Goal: Task Accomplishment & Management: Use online tool/utility

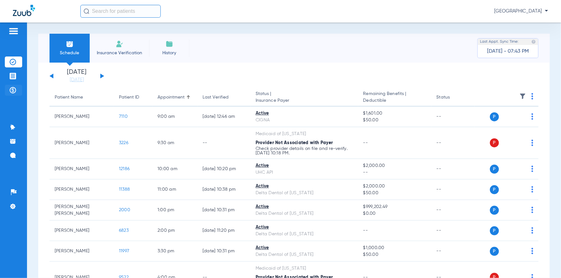
click at [14, 91] on img at bounding box center [13, 90] width 6 height 6
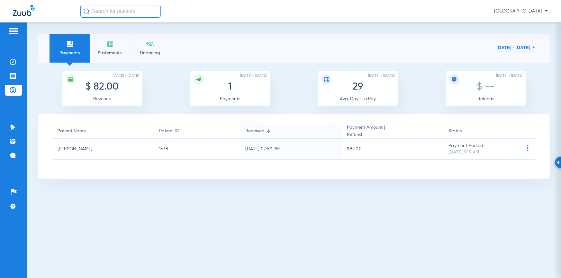
click at [116, 53] on span "Statements" at bounding box center [109, 53] width 31 height 6
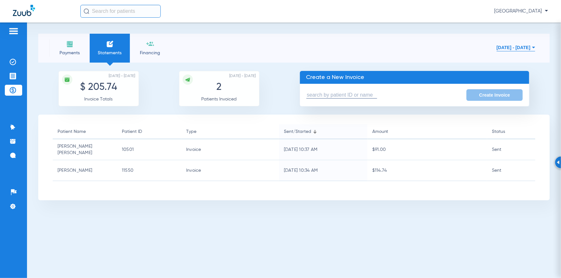
click at [312, 93] on input "text" at bounding box center [341, 95] width 71 height 7
click at [129, 238] on div "Payments Statements Financing [DATE] - [DATE] [DATE] Su Mo Tu We Th Fr Sa 27 28…" at bounding box center [294, 150] width 534 height 256
click at [318, 98] on input "[PERSON_NAME]" at bounding box center [341, 95] width 71 height 7
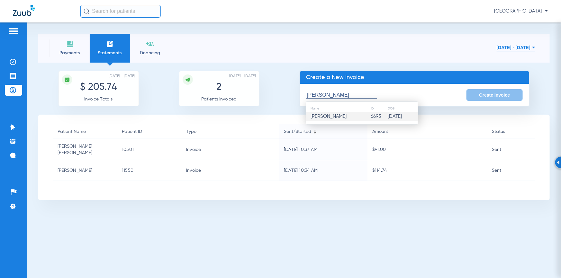
click at [335, 116] on span "[PERSON_NAME]" at bounding box center [329, 116] width 36 height 5
type input "[PERSON_NAME]"
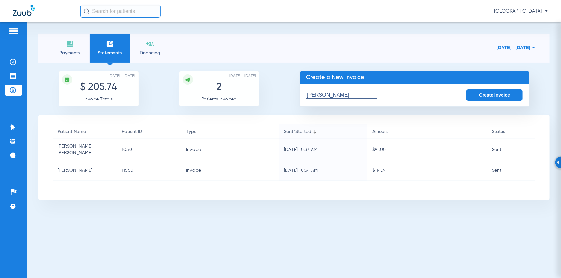
click at [475, 98] on button "Create Invoice" at bounding box center [494, 95] width 57 height 12
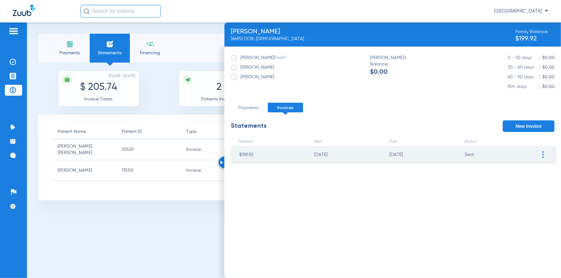
click at [543, 152] on img at bounding box center [543, 154] width 2 height 7
click at [499, 170] on li "Resend Invoice" at bounding box center [509, 174] width 72 height 10
click at [89, 231] on div "Payments Statements Financing [DATE] - [DATE] [DATE] Su Mo Tu We Th Fr Sa 27 28…" at bounding box center [294, 150] width 534 height 256
click at [74, 52] on span "Payments" at bounding box center [69, 53] width 31 height 6
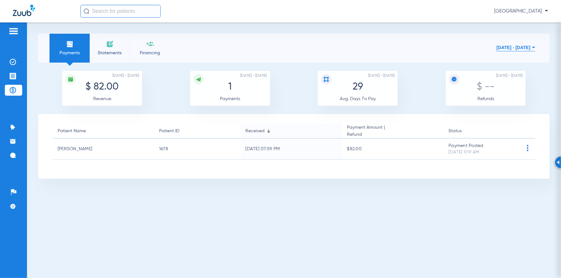
click at [103, 51] on span "Statements" at bounding box center [109, 53] width 31 height 6
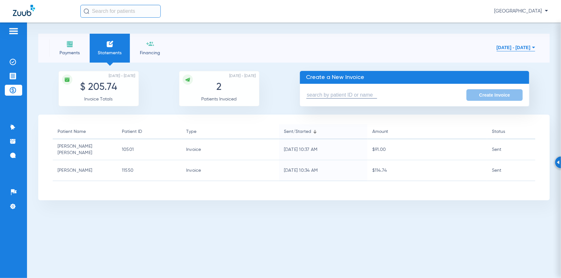
click at [317, 94] on input "text" at bounding box center [341, 95] width 71 height 7
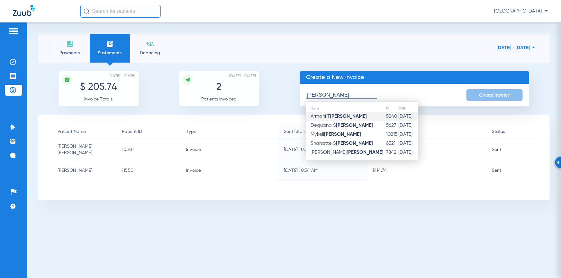
click at [337, 115] on strong "[PERSON_NAME]" at bounding box center [348, 116] width 37 height 5
type input "Armani T [PERSON_NAME]"
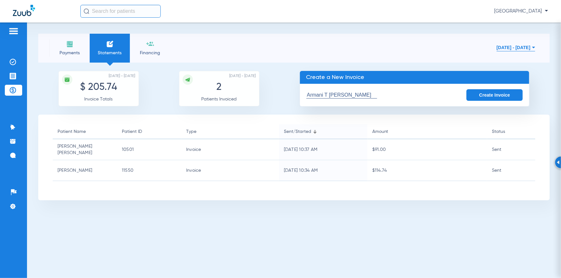
click at [500, 91] on button "Create Invoice" at bounding box center [494, 95] width 57 height 12
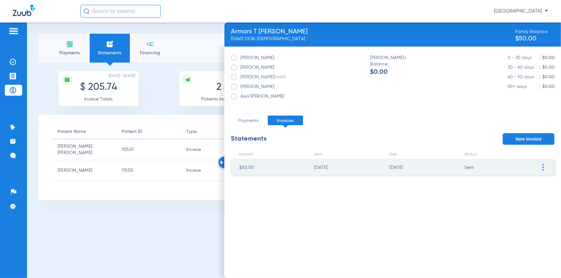
click at [541, 167] on span at bounding box center [542, 167] width 6 height 15
click at [503, 184] on li "Resend Invoice" at bounding box center [509, 186] width 72 height 10
click at [78, 55] on span "Payments" at bounding box center [69, 53] width 31 height 6
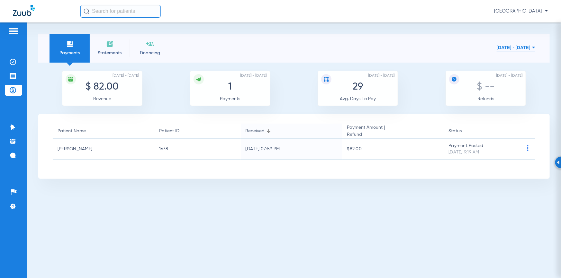
click at [102, 53] on span "Statements" at bounding box center [109, 53] width 31 height 6
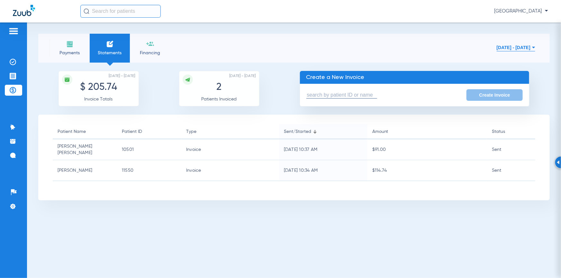
click at [317, 93] on input "text" at bounding box center [341, 95] width 71 height 7
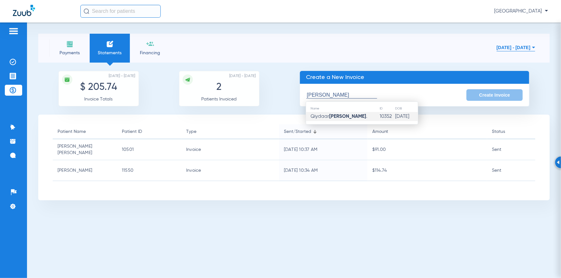
click at [334, 119] on strong "[PERSON_NAME]" at bounding box center [347, 116] width 37 height 5
type input "[PERSON_NAME]"
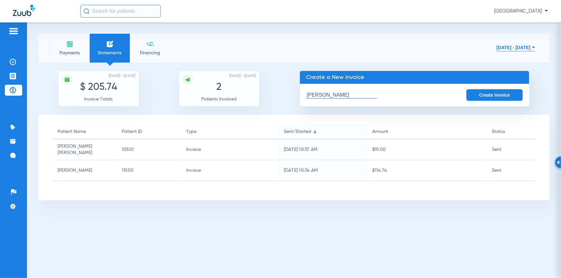
click at [494, 93] on button "Create Invoice" at bounding box center [494, 95] width 57 height 12
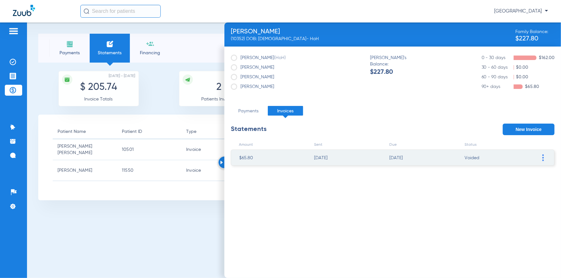
click at [540, 161] on span at bounding box center [542, 157] width 6 height 15
click at [545, 159] on span at bounding box center [542, 157] width 6 height 15
click at [113, 226] on div "Payments Statements Financing [DATE] - [DATE] [DATE] Su Mo Tu We Th Fr Sa 27 28…" at bounding box center [294, 150] width 534 height 256
click at [69, 35] on li "Payments" at bounding box center [69, 48] width 40 height 29
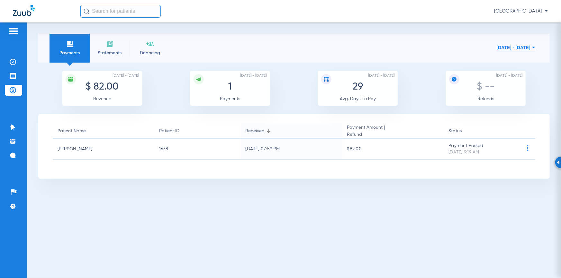
click at [103, 44] on li "Statements" at bounding box center [110, 48] width 40 height 29
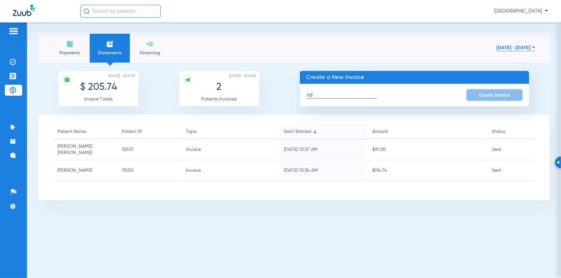
type input "n"
click at [369, 93] on input "[PERSON_NAME]" at bounding box center [341, 95] width 71 height 7
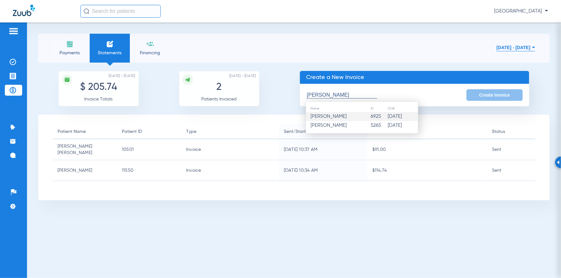
click at [353, 114] on td "[PERSON_NAME]" at bounding box center [338, 116] width 65 height 9
type input "[PERSON_NAME]"
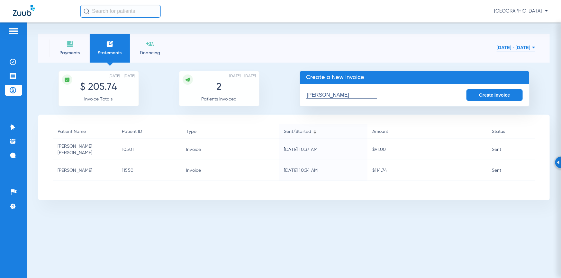
click at [481, 96] on button "Create Invoice" at bounding box center [494, 95] width 57 height 12
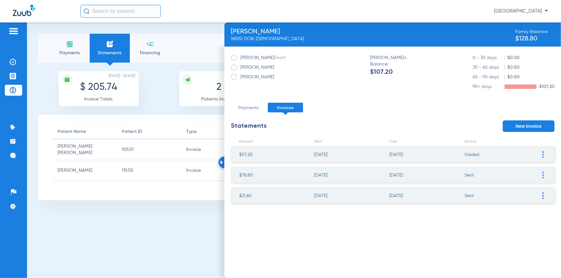
click at [541, 195] on span at bounding box center [542, 195] width 6 height 15
click at [498, 212] on li "Resend Invoice" at bounding box center [509, 215] width 72 height 10
click at [76, 208] on div "Payments Statements Financing [DATE] - [DATE] [DATE] Su Mo Tu We Th Fr Sa 27 28…" at bounding box center [294, 150] width 534 height 256
click at [80, 49] on li "Payments" at bounding box center [69, 48] width 40 height 29
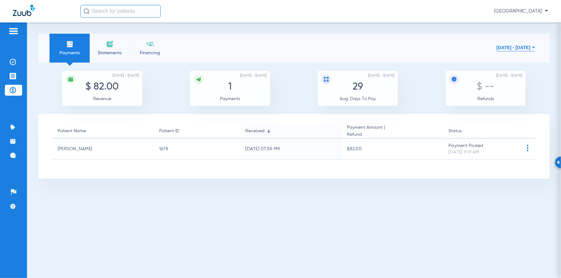
click at [106, 50] on span "Statements" at bounding box center [109, 53] width 31 height 6
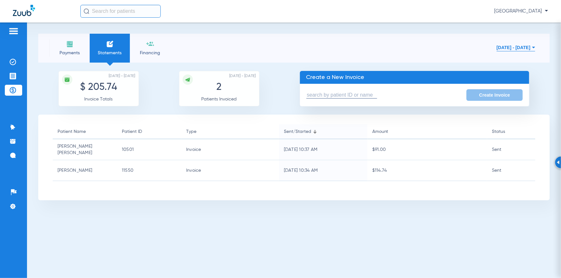
click at [320, 97] on input "text" at bounding box center [341, 95] width 71 height 7
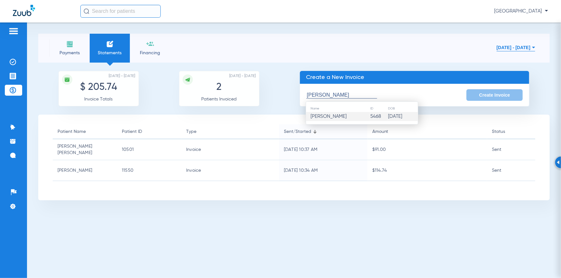
click at [334, 116] on span "[PERSON_NAME]" at bounding box center [329, 116] width 36 height 5
type input "[PERSON_NAME]"
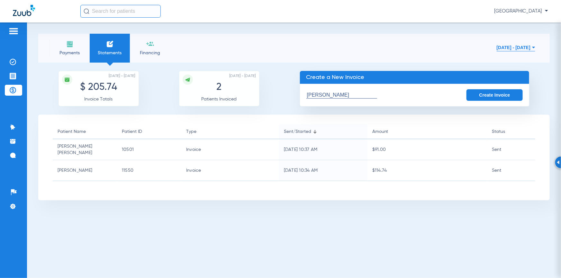
click at [503, 92] on button "Create Invoice" at bounding box center [494, 95] width 57 height 12
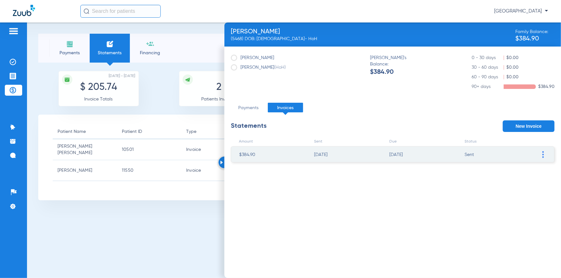
click at [540, 154] on span at bounding box center [542, 154] width 6 height 15
click at [498, 172] on li "Resend Invoice" at bounding box center [509, 174] width 72 height 10
click at [61, 230] on div "Payments Statements Financing [DATE] - [DATE] [DATE] Su Mo Tu We Th Fr Sa 27 28…" at bounding box center [294, 150] width 534 height 256
click at [64, 56] on li "Payments" at bounding box center [69, 48] width 40 height 29
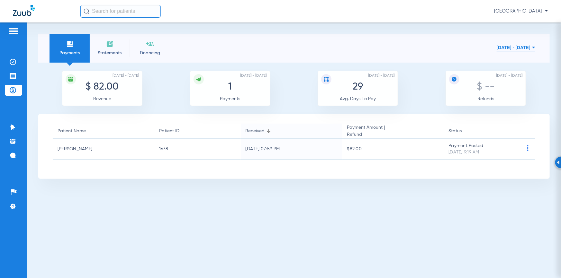
click at [96, 51] on span "Statements" at bounding box center [109, 53] width 31 height 6
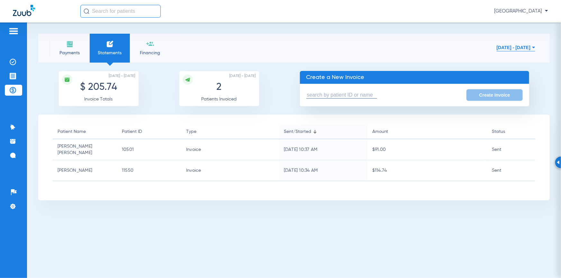
click at [309, 95] on input "text" at bounding box center [341, 95] width 71 height 7
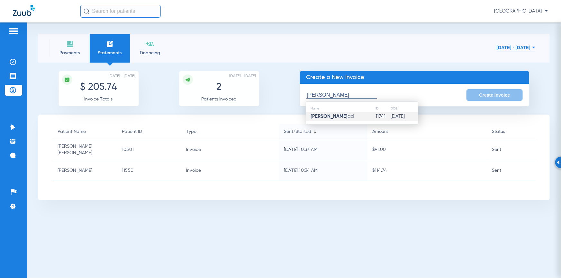
click at [375, 113] on td "11741" at bounding box center [382, 116] width 15 height 9
type input "[PERSON_NAME]"
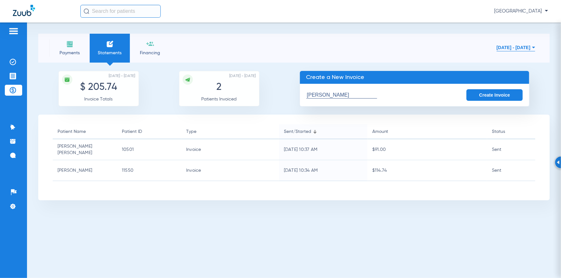
click at [493, 93] on button "Create Invoice" at bounding box center [494, 95] width 57 height 12
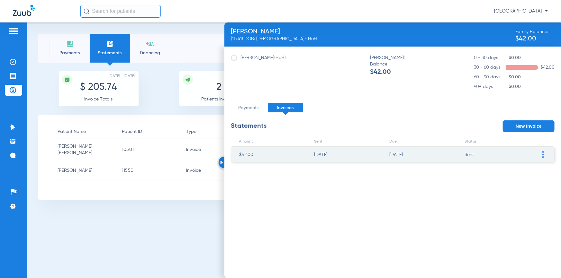
click at [540, 154] on span at bounding box center [542, 154] width 6 height 15
click at [519, 172] on li "Resend Invoice" at bounding box center [509, 174] width 72 height 10
click at [76, 58] on li "Payments" at bounding box center [69, 48] width 40 height 29
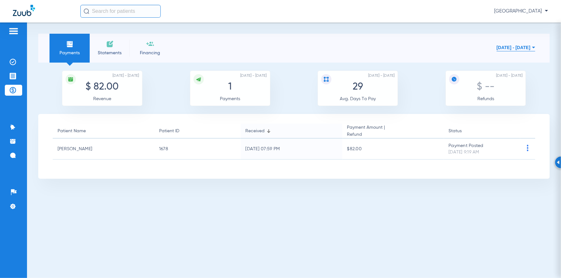
click at [100, 54] on span "Statements" at bounding box center [109, 53] width 31 height 6
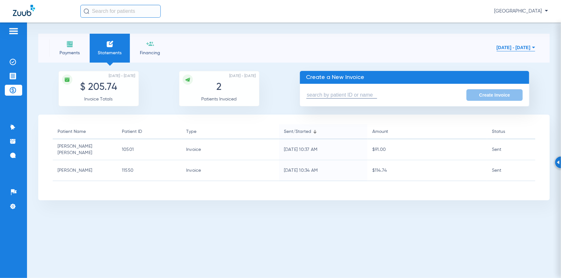
click at [307, 93] on input "text" at bounding box center [341, 95] width 71 height 7
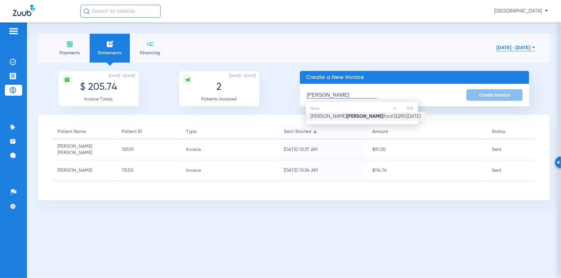
click at [347, 116] on strong "[PERSON_NAME]" at bounding box center [365, 116] width 37 height 5
type input "[PERSON_NAME]"
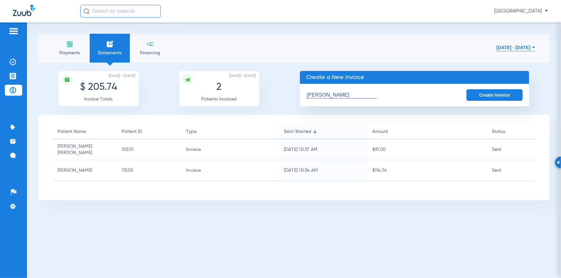
click at [478, 97] on button "Create Invoice" at bounding box center [494, 95] width 57 height 12
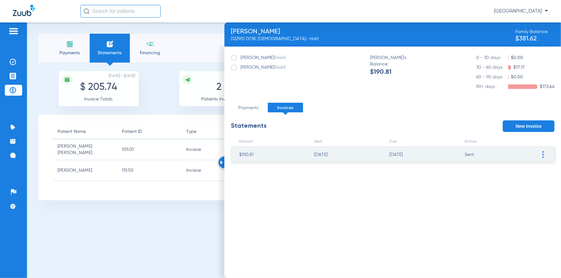
click at [542, 155] on img at bounding box center [543, 154] width 2 height 7
click at [505, 176] on li "Resend Invoice" at bounding box center [509, 174] width 72 height 10
click at [68, 51] on span "Payments" at bounding box center [69, 53] width 31 height 6
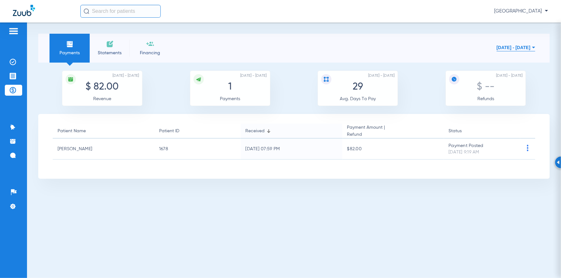
click at [108, 53] on span "Statements" at bounding box center [109, 53] width 31 height 6
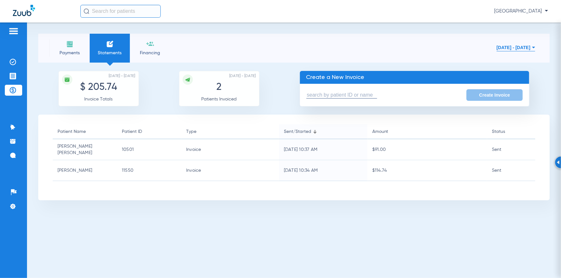
click at [314, 96] on input "text" at bounding box center [341, 95] width 71 height 7
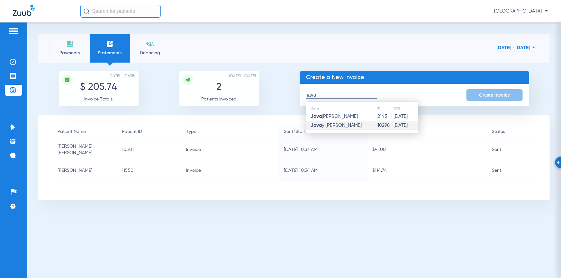
click at [353, 122] on td "Java y [PERSON_NAME]" at bounding box center [341, 125] width 71 height 9
type input "[PERSON_NAME]"
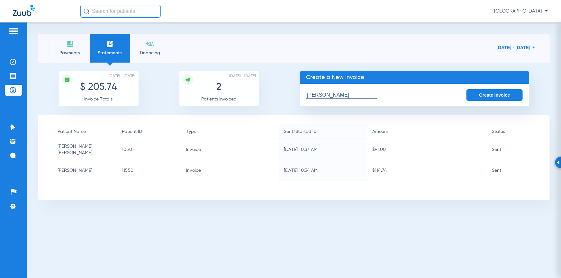
click at [481, 95] on button "Create Invoice" at bounding box center [494, 95] width 57 height 12
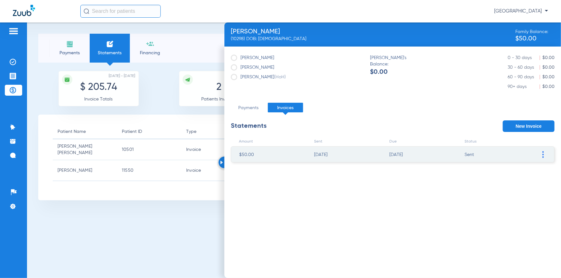
click at [540, 153] on span at bounding box center [542, 154] width 6 height 15
click at [509, 171] on li "Resend Invoice" at bounding box center [509, 174] width 72 height 10
click at [96, 218] on div "Payments Statements Financing [DATE] - [DATE] [DATE] Su Mo Tu We Th Fr Sa 27 28…" at bounding box center [294, 150] width 534 height 256
click at [59, 42] on li "Payments" at bounding box center [69, 48] width 40 height 29
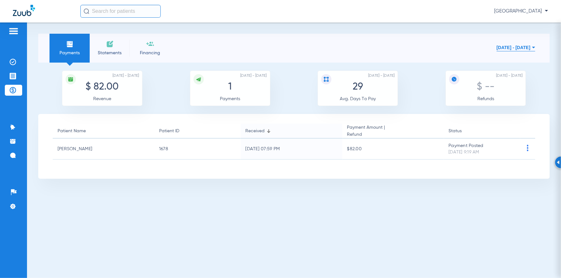
click at [117, 47] on li "Statements" at bounding box center [110, 48] width 40 height 29
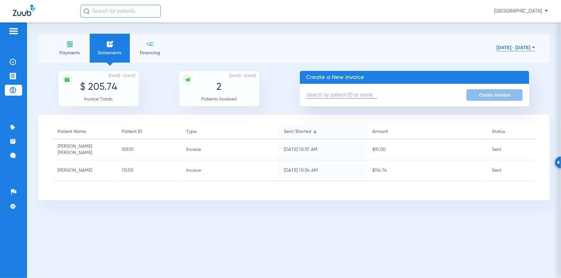
click at [326, 93] on input "text" at bounding box center [341, 95] width 71 height 7
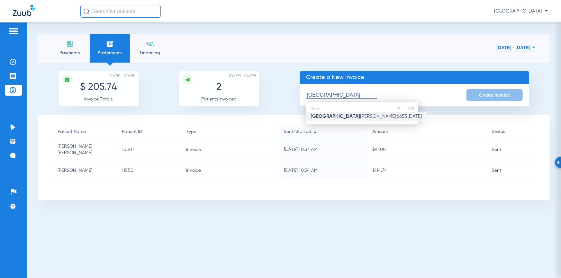
click at [355, 117] on td "[PERSON_NAME]" at bounding box center [351, 116] width 91 height 9
type input "[PERSON_NAME]"
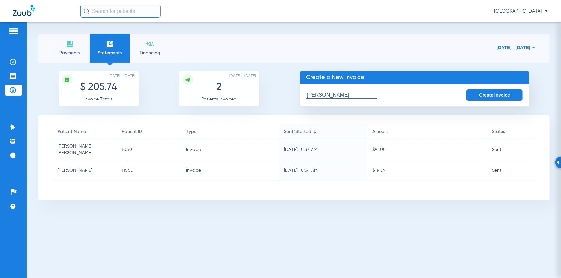
click at [476, 94] on button "Create Invoice" at bounding box center [494, 95] width 57 height 12
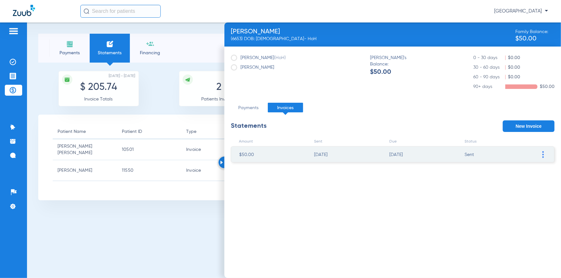
click at [541, 154] on span at bounding box center [542, 154] width 6 height 15
click at [510, 172] on li "Resend Invoice" at bounding box center [509, 174] width 72 height 10
click at [103, 215] on div "Payments Statements Financing [DATE] - [DATE] [DATE] Su Mo Tu We Th Fr Sa 27 28…" at bounding box center [294, 150] width 534 height 256
click at [78, 60] on li "Payments" at bounding box center [69, 48] width 40 height 29
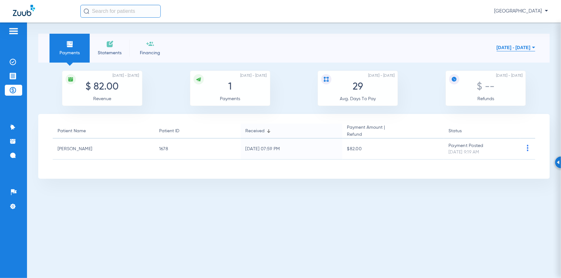
click at [100, 60] on li "Statements" at bounding box center [110, 48] width 40 height 29
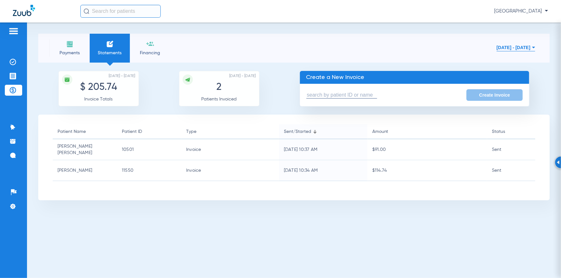
click at [310, 94] on input "text" at bounding box center [341, 95] width 71 height 7
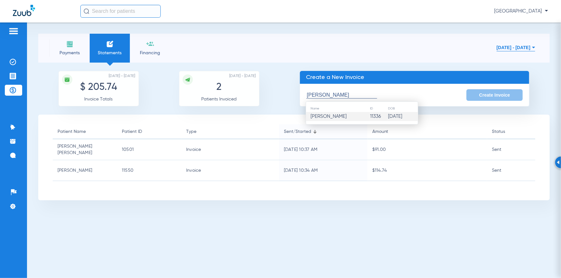
click at [330, 116] on span "[PERSON_NAME]" at bounding box center [329, 116] width 36 height 5
type input "[PERSON_NAME]"
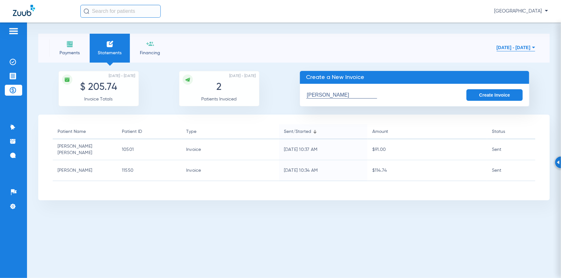
click at [483, 96] on button "Create Invoice" at bounding box center [494, 95] width 57 height 12
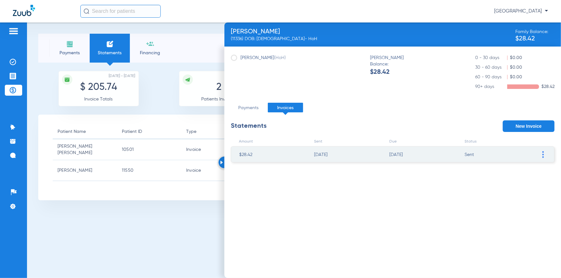
click at [540, 155] on span at bounding box center [542, 154] width 6 height 15
click at [516, 172] on li "Resend Invoice" at bounding box center [509, 174] width 72 height 10
click at [81, 217] on div "Payments Statements Financing [DATE] - [DATE] [DATE] Su Mo Tu We Th Fr Sa 27 28…" at bounding box center [294, 150] width 534 height 256
click at [69, 51] on span "Payments" at bounding box center [69, 53] width 31 height 6
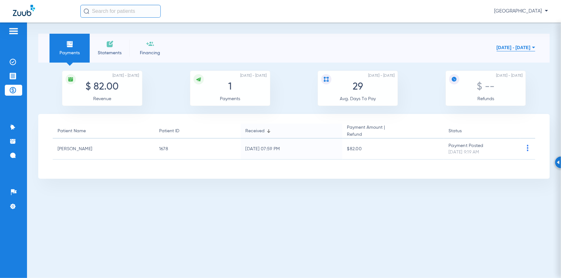
click at [117, 51] on span "Statements" at bounding box center [109, 53] width 31 height 6
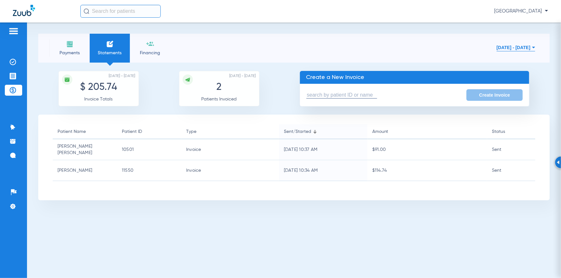
click at [324, 94] on input "text" at bounding box center [341, 95] width 71 height 7
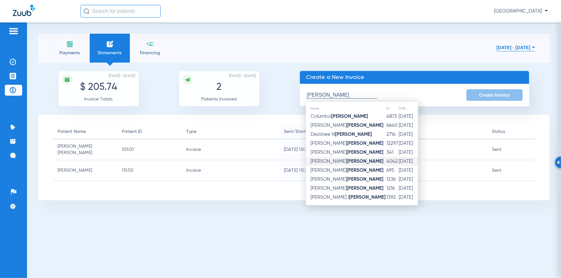
click at [326, 158] on td "[PERSON_NAME]" at bounding box center [346, 161] width 80 height 9
type input "[PERSON_NAME]"
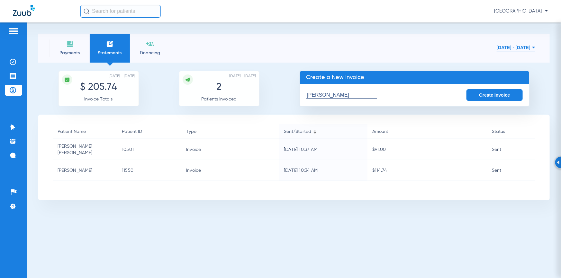
click at [491, 94] on button "Create Invoice" at bounding box center [494, 95] width 57 height 12
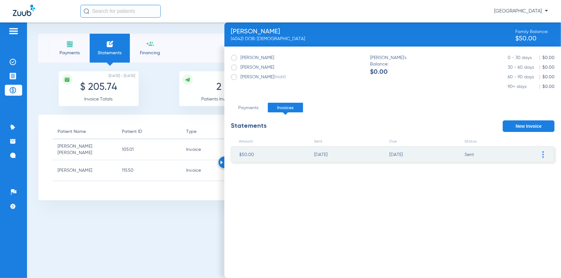
click at [544, 155] on span at bounding box center [542, 154] width 6 height 15
click at [517, 170] on li "Resend Invoice" at bounding box center [509, 174] width 72 height 10
click at [77, 61] on li "Payments" at bounding box center [69, 48] width 40 height 29
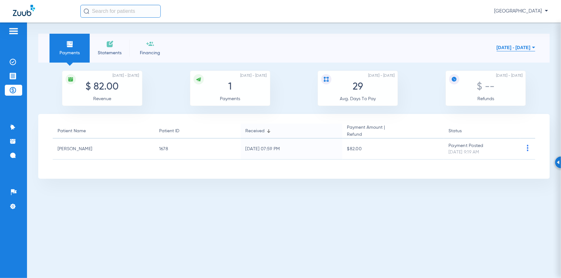
click at [102, 57] on li "Statements" at bounding box center [110, 48] width 40 height 29
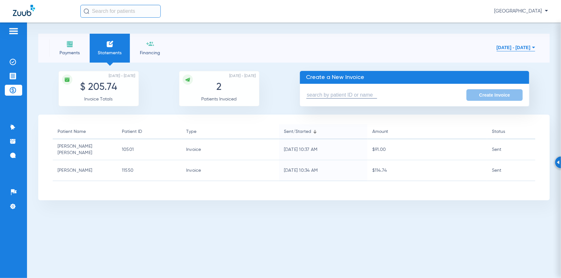
click at [314, 94] on input "text" at bounding box center [341, 95] width 71 height 7
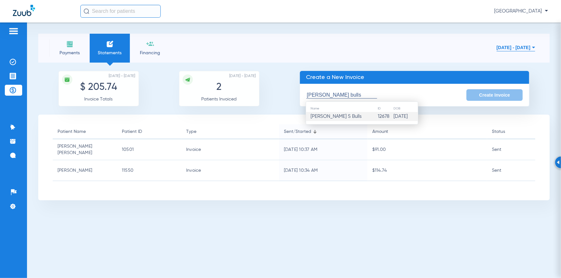
click at [333, 116] on span "[PERSON_NAME] S Bulls" at bounding box center [336, 116] width 51 height 5
type input "[PERSON_NAME] S Bulls"
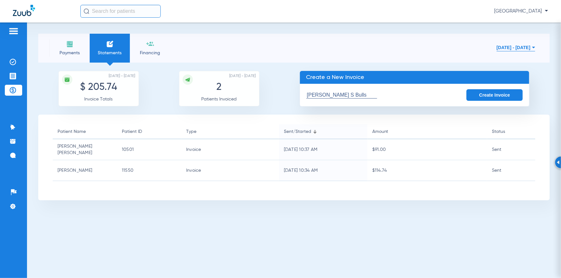
click at [490, 96] on button "Create Invoice" at bounding box center [494, 95] width 57 height 12
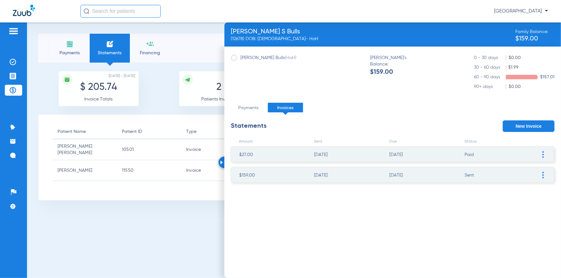
click at [541, 173] on span at bounding box center [542, 174] width 6 height 15
click at [501, 192] on li "Resend Invoice" at bounding box center [509, 194] width 72 height 10
click at [82, 51] on span "Payments" at bounding box center [69, 53] width 31 height 6
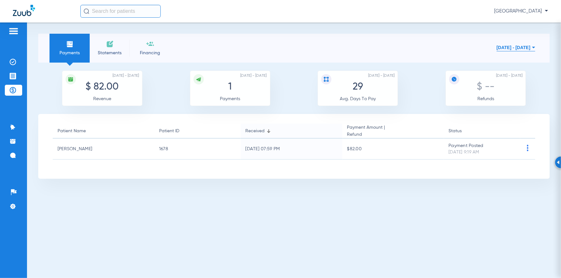
click at [106, 53] on span "Statements" at bounding box center [109, 53] width 31 height 6
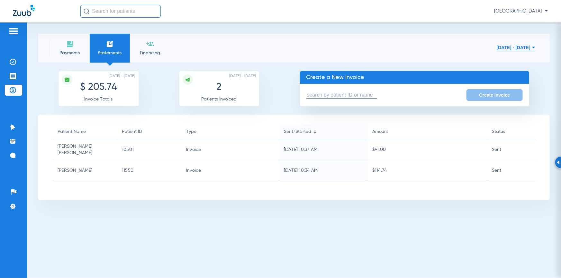
click at [351, 96] on input "text" at bounding box center [341, 95] width 71 height 7
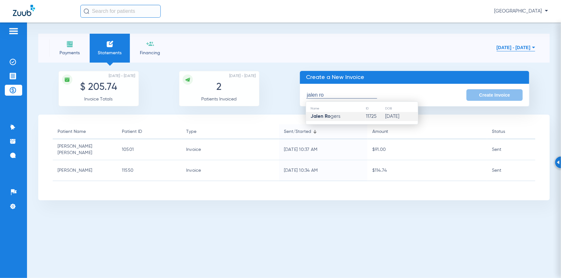
click at [339, 115] on span "[PERSON_NAME]" at bounding box center [326, 116] width 30 height 5
type input "[PERSON_NAME]"
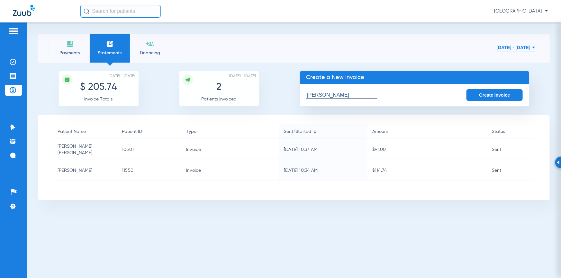
click at [508, 95] on button "Create Invoice" at bounding box center [494, 95] width 57 height 12
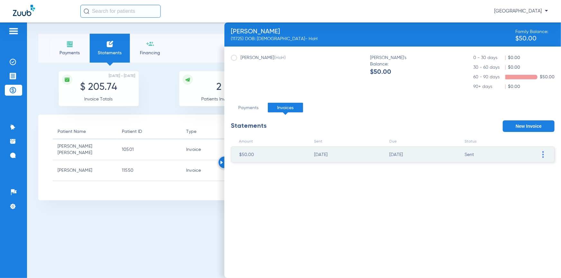
click at [542, 152] on img at bounding box center [543, 154] width 2 height 7
click at [510, 170] on li "Resend Invoice" at bounding box center [509, 174] width 72 height 10
click at [104, 219] on div "Payments Statements Financing [DATE] - [DATE] [DATE] Su Mo Tu We Th Fr Sa 27 28…" at bounding box center [294, 150] width 534 height 256
click at [69, 60] on li "Payments" at bounding box center [69, 48] width 40 height 29
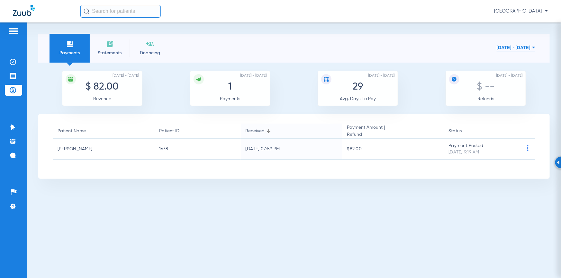
click at [100, 54] on span "Statements" at bounding box center [109, 53] width 31 height 6
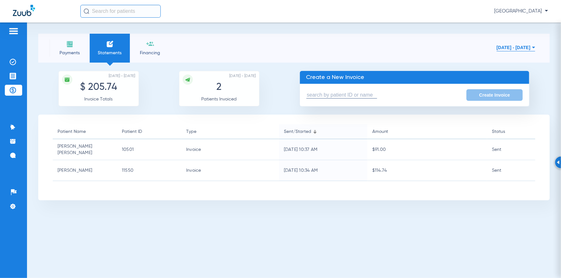
click at [309, 92] on input "text" at bounding box center [341, 95] width 71 height 7
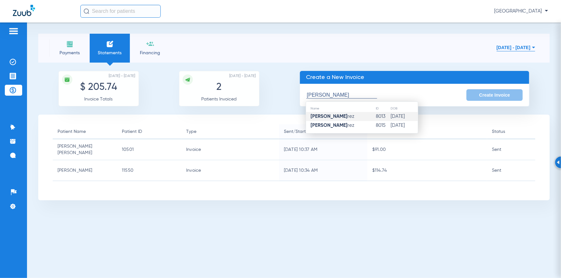
click at [340, 116] on span "[PERSON_NAME]" at bounding box center [333, 116] width 44 height 5
type input "[PERSON_NAME]"
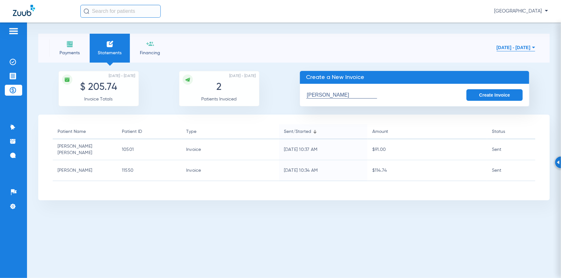
click at [483, 94] on button "Create Invoice" at bounding box center [494, 95] width 57 height 12
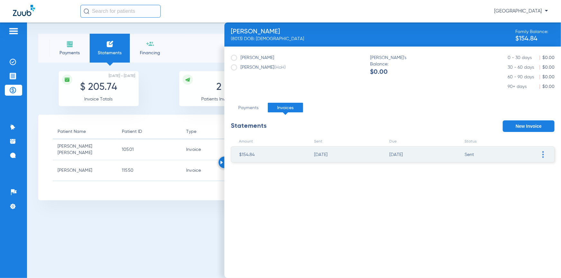
click at [542, 156] on img at bounding box center [543, 154] width 2 height 7
click at [509, 175] on li "Resend Invoice" at bounding box center [509, 174] width 72 height 10
click at [85, 208] on div "Payments Statements Financing [DATE] - [DATE] [DATE] Su Mo Tu We Th Fr Sa 27 28…" at bounding box center [294, 150] width 534 height 256
click at [69, 45] on img at bounding box center [70, 44] width 8 height 8
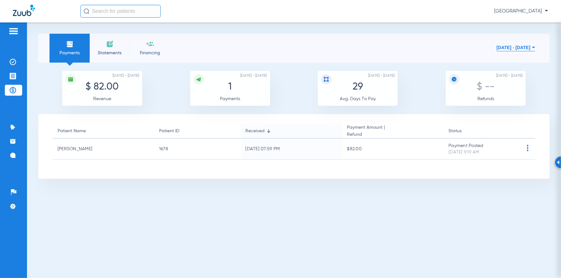
click at [102, 55] on span "Statements" at bounding box center [109, 53] width 31 height 6
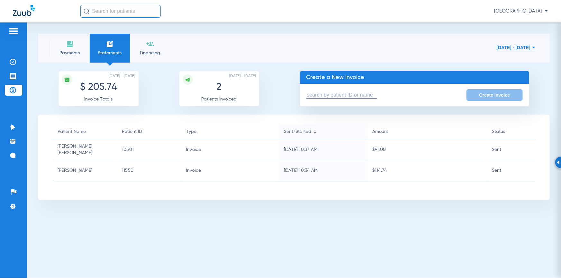
click at [334, 94] on input "text" at bounding box center [341, 95] width 71 height 7
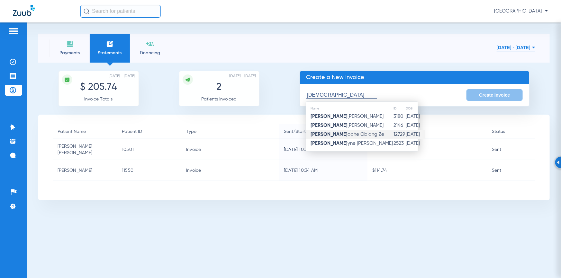
click at [336, 132] on span "[DEMOGRAPHIC_DATA][PERSON_NAME] Obiang Ze" at bounding box center [348, 134] width 74 height 5
type input "[DEMOGRAPHIC_DATA] Obiang Ze"
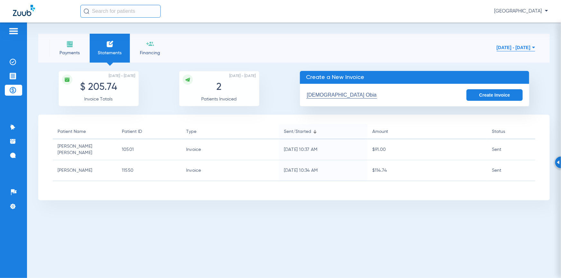
click at [488, 96] on button "Create Invoice" at bounding box center [494, 95] width 57 height 12
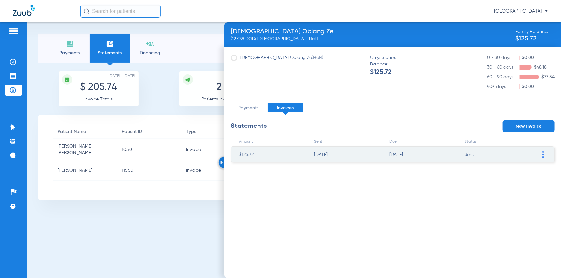
click at [543, 153] on img at bounding box center [543, 154] width 2 height 7
click at [501, 170] on li "Resend Invoice" at bounding box center [509, 174] width 72 height 10
click at [106, 223] on div "Payments Statements Financing [DATE] - [DATE] [DATE] Su Mo Tu We Th Fr Sa 27 28…" at bounding box center [294, 150] width 534 height 256
click at [79, 57] on li "Payments" at bounding box center [69, 48] width 40 height 29
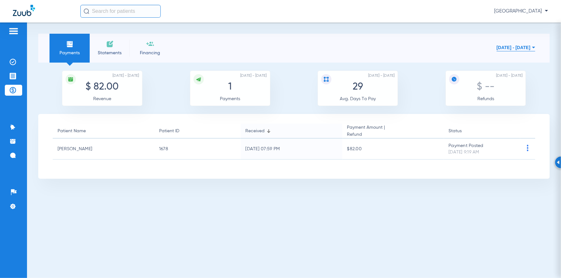
click at [106, 55] on span "Statements" at bounding box center [109, 53] width 31 height 6
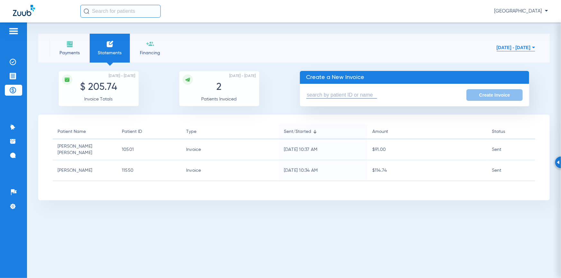
click at [322, 93] on input "text" at bounding box center [341, 95] width 71 height 7
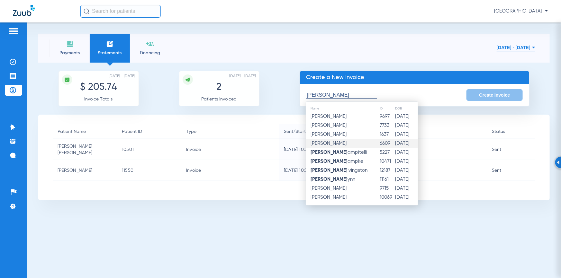
click at [339, 139] on td "[PERSON_NAME]" at bounding box center [342, 143] width 73 height 9
type input "[PERSON_NAME]"
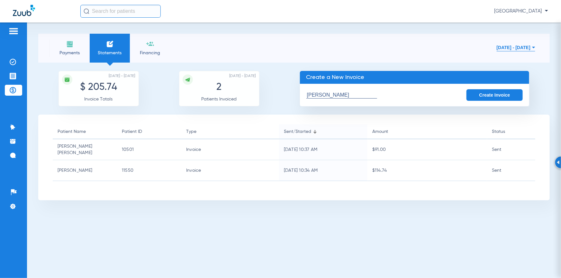
click at [490, 98] on button "Create Invoice" at bounding box center [494, 95] width 57 height 12
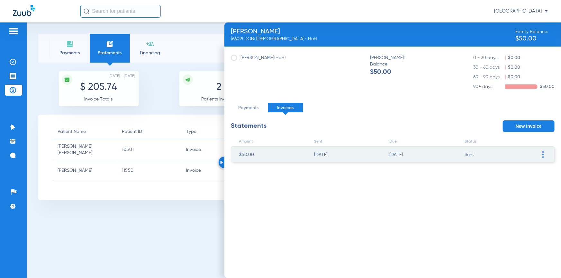
click at [542, 156] on img at bounding box center [543, 154] width 2 height 7
click at [513, 172] on li "Resend Invoice" at bounding box center [509, 174] width 72 height 10
click at [74, 58] on li "Payments" at bounding box center [69, 48] width 40 height 29
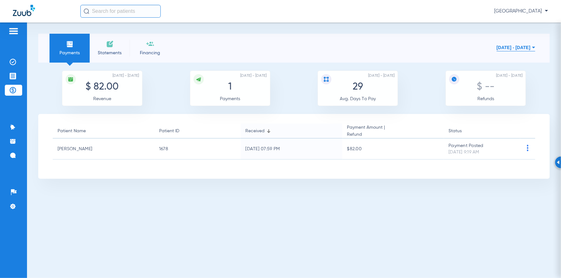
click at [106, 53] on span "Statements" at bounding box center [109, 53] width 31 height 6
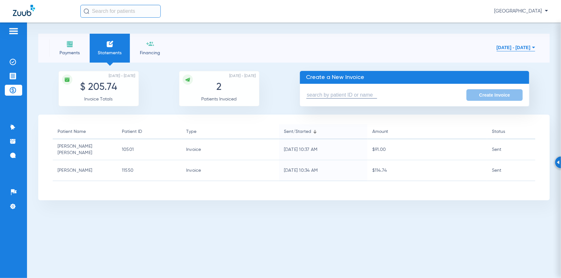
click at [328, 90] on form "Create Invoice" at bounding box center [414, 95] width 229 height 22
click at [327, 93] on input "text" at bounding box center [341, 95] width 71 height 7
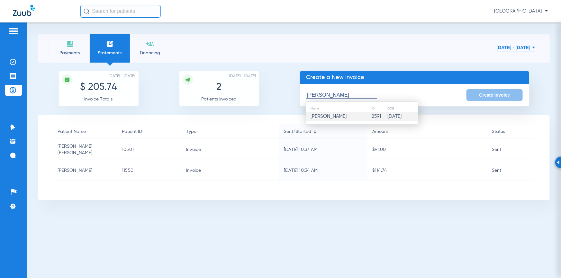
click at [323, 116] on span "[PERSON_NAME]" at bounding box center [329, 116] width 36 height 5
type input "[PERSON_NAME]"
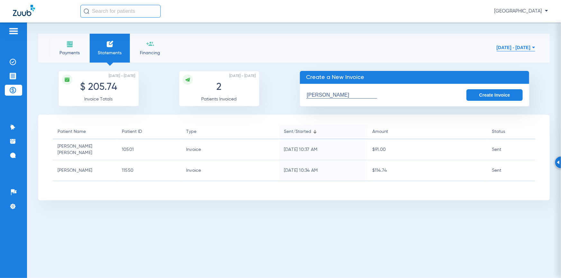
click at [480, 92] on button "Create Invoice" at bounding box center [494, 95] width 57 height 12
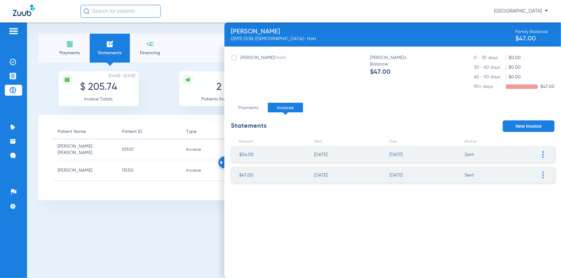
click at [544, 178] on span at bounding box center [542, 174] width 6 height 15
click at [499, 195] on li "Resend Invoice" at bounding box center [509, 194] width 72 height 10
click at [76, 58] on li "Payments" at bounding box center [69, 48] width 40 height 29
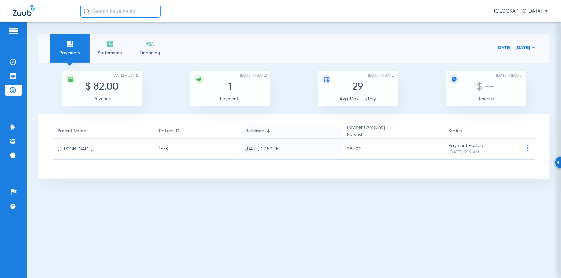
click at [107, 58] on li "Statements" at bounding box center [110, 48] width 40 height 29
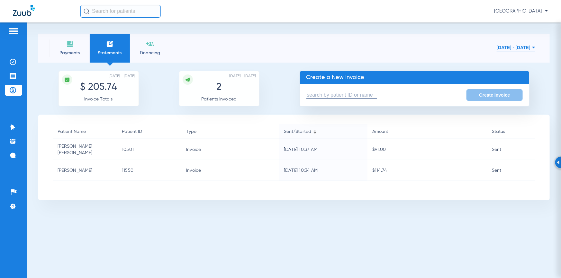
click at [323, 97] on input "text" at bounding box center [341, 95] width 71 height 7
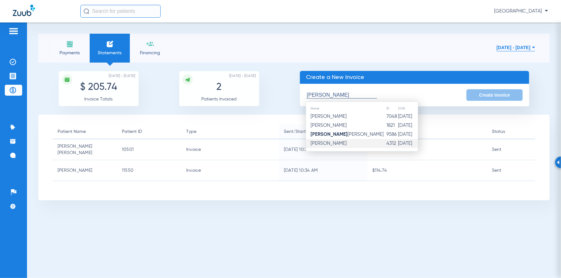
click at [344, 141] on span "[PERSON_NAME]" at bounding box center [329, 143] width 36 height 5
type input "[PERSON_NAME]"
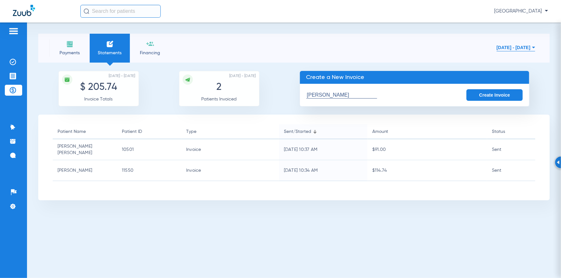
click at [499, 93] on button "Create Invoice" at bounding box center [494, 95] width 57 height 12
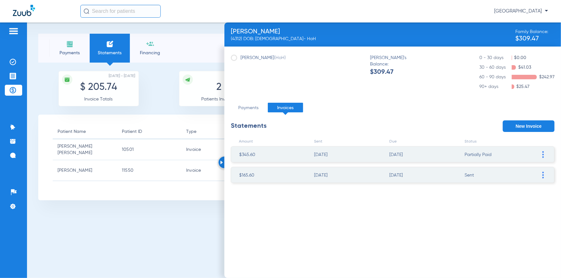
click at [201, 277] on div "Payments Statements Financing [DATE] - [DATE] [DATE] Su Mo Tu We Th Fr Sa 27 28…" at bounding box center [294, 150] width 534 height 256
click at [533, 125] on button "New Invoice" at bounding box center [528, 126] width 52 height 12
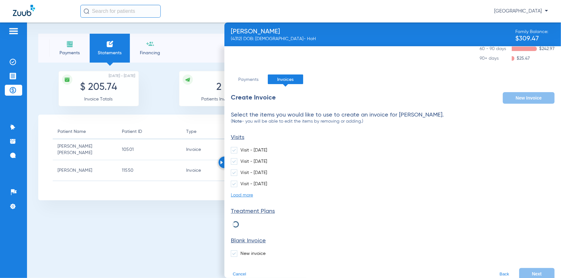
scroll to position [38, 0]
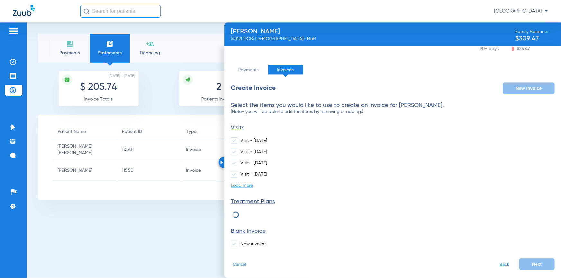
click at [257, 244] on label "New invoice" at bounding box center [248, 244] width 35 height 6
click at [242, 242] on input "New invoice" at bounding box center [242, 242] width 0 height 0
click at [524, 264] on button "Next" at bounding box center [536, 265] width 35 height 12
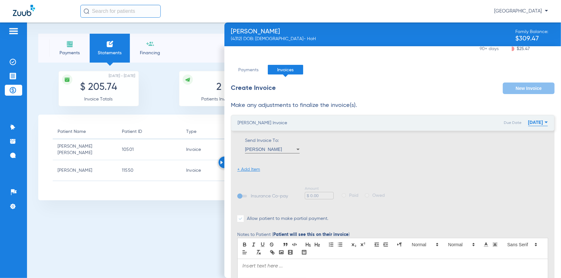
click at [254, 171] on li "+ Add Item" at bounding box center [248, 169] width 23 height 6
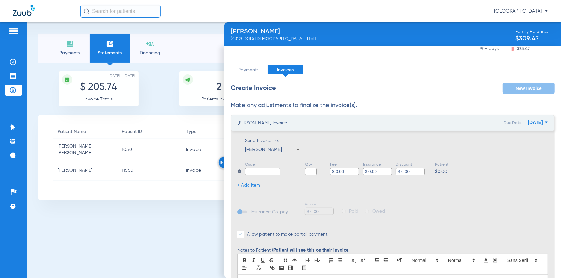
click at [254, 171] on input "text" at bounding box center [262, 171] width 35 height 7
type input "Invoice $2"
type input "3"
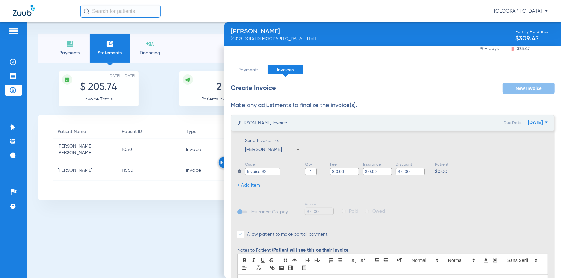
type input "1"
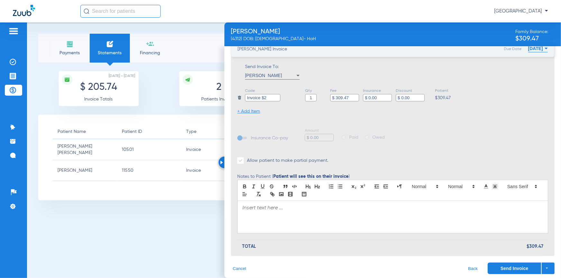
scroll to position [116, 0]
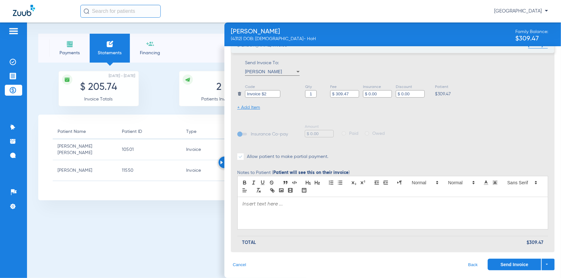
type input "$ 309.47"
click at [302, 201] on p at bounding box center [392, 204] width 300 height 6
click at [492, 261] on button "Send Invoice" at bounding box center [513, 265] width 53 height 12
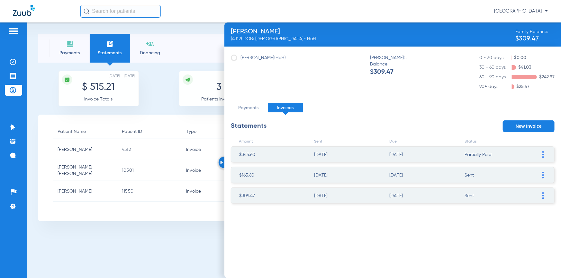
click at [452, 246] on div "Amount Sent Due Status $345.60 [DATE] [DATE] Partially Paid Resend Invoice Edit…" at bounding box center [392, 205] width 323 height 146
click at [72, 49] on li "Payments" at bounding box center [69, 48] width 40 height 29
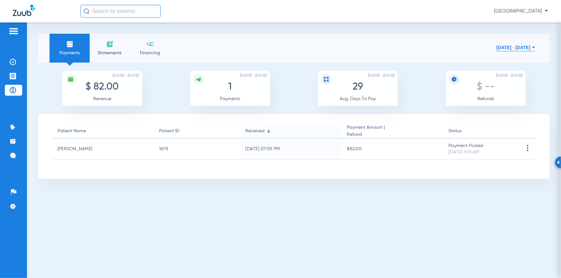
click at [110, 54] on span "Statements" at bounding box center [109, 53] width 31 height 6
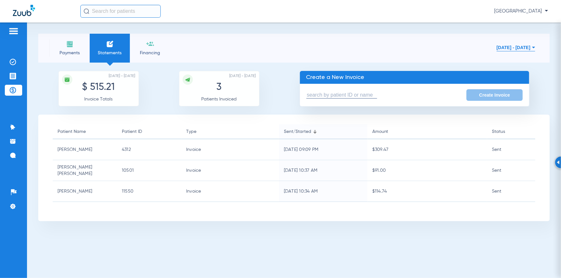
click at [315, 97] on input "text" at bounding box center [341, 95] width 71 height 7
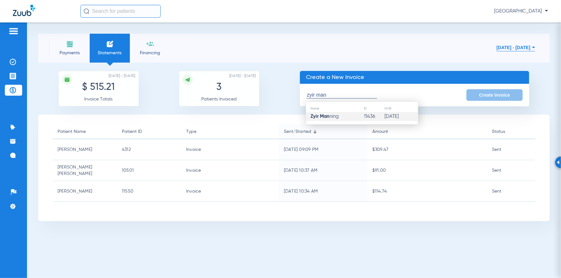
drag, startPoint x: 319, startPoint y: 119, endPoint x: 314, endPoint y: 114, distance: 7.7
click at [314, 114] on strong "Zyir Man" at bounding box center [320, 116] width 19 height 5
type input "[PERSON_NAME]"
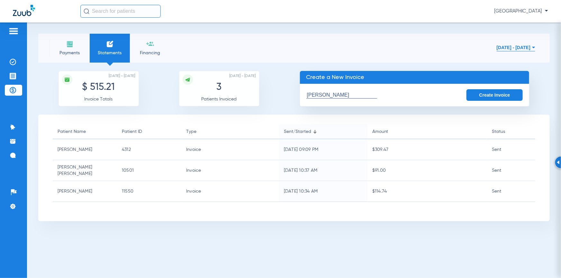
click at [482, 93] on button "Create Invoice" at bounding box center [494, 95] width 57 height 12
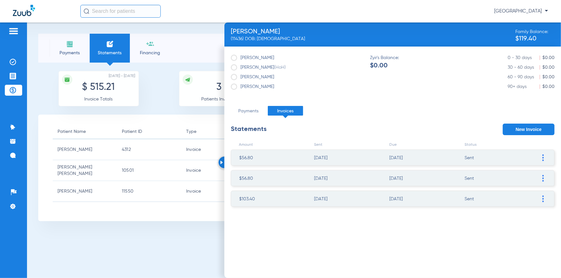
click at [518, 131] on button "New Invoice" at bounding box center [528, 130] width 52 height 12
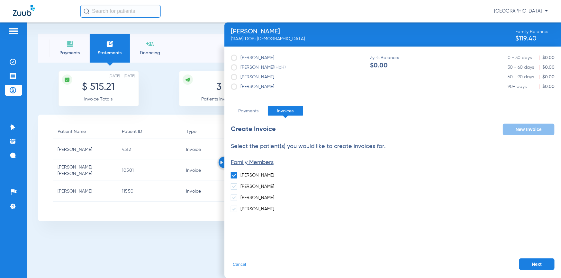
click at [529, 261] on button "Next" at bounding box center [536, 265] width 35 height 12
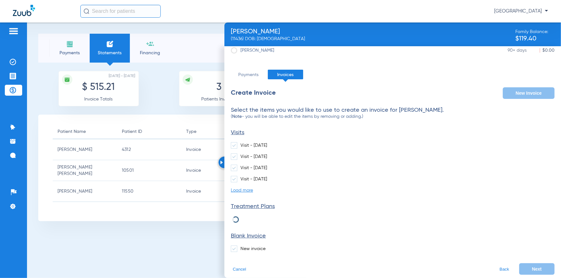
scroll to position [41, 0]
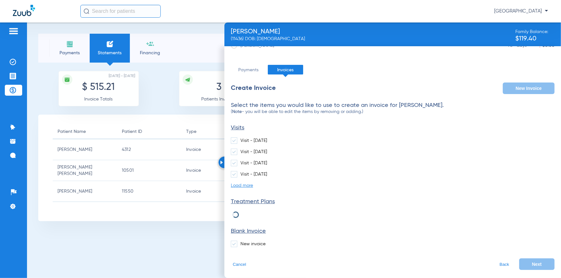
click at [246, 244] on label "New invoice" at bounding box center [248, 244] width 35 height 6
click at [242, 242] on input "New invoice" at bounding box center [242, 242] width 0 height 0
click at [523, 269] on button "Next" at bounding box center [536, 265] width 35 height 12
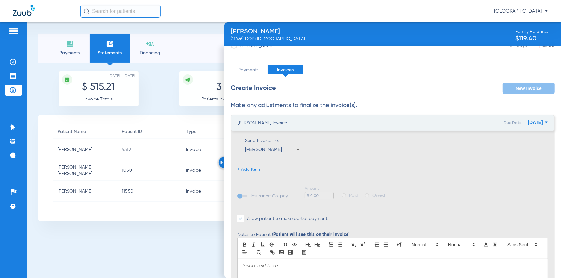
click at [250, 169] on li "+ Add Item" at bounding box center [248, 169] width 23 height 6
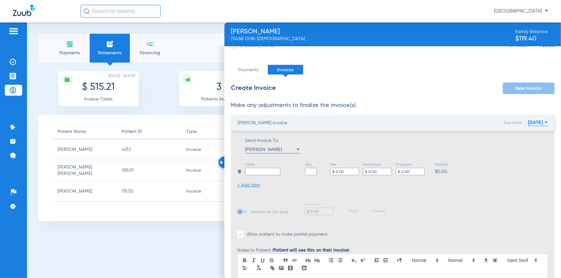
click at [256, 173] on input "text" at bounding box center [262, 171] width 35 height 7
type input "Invoice #2"
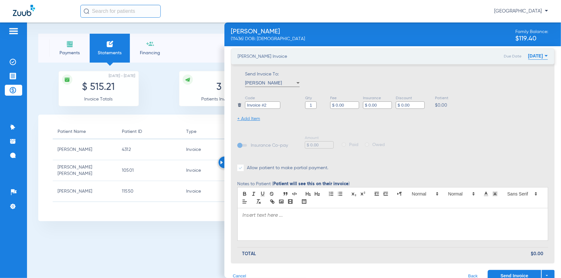
scroll to position [111, 0]
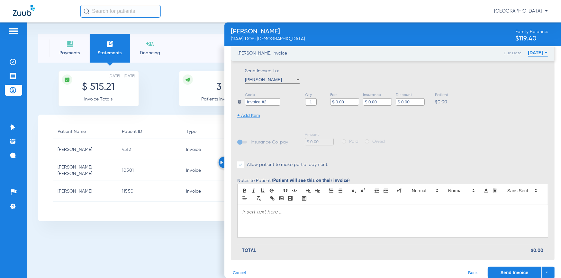
type input "1"
drag, startPoint x: 331, startPoint y: 214, endPoint x: 264, endPoint y: 211, distance: 66.6
click at [264, 211] on p at bounding box center [392, 212] width 300 height 6
click at [494, 269] on button "Send Invoice" at bounding box center [513, 273] width 53 height 12
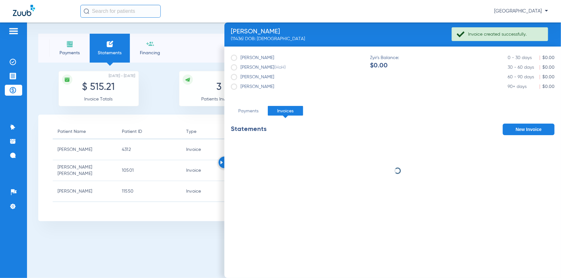
scroll to position [0, 0]
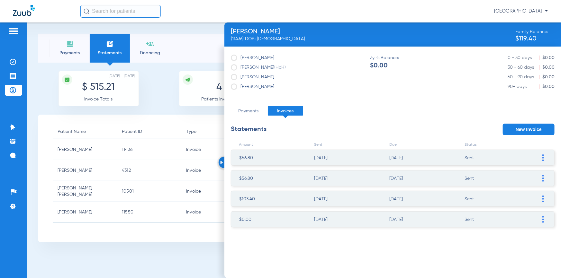
click at [59, 50] on span "Payments" at bounding box center [69, 53] width 31 height 6
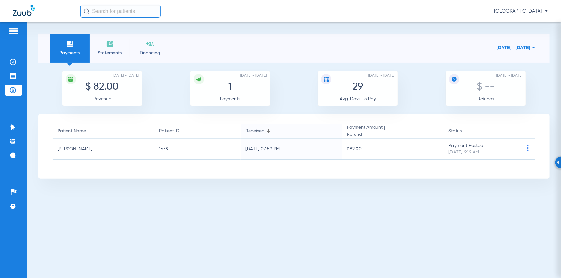
click at [108, 54] on span "Statements" at bounding box center [109, 53] width 31 height 6
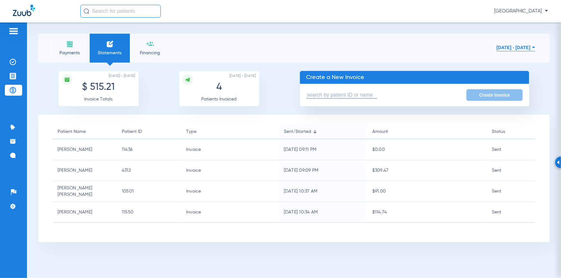
click at [324, 93] on input "text" at bounding box center [341, 95] width 71 height 7
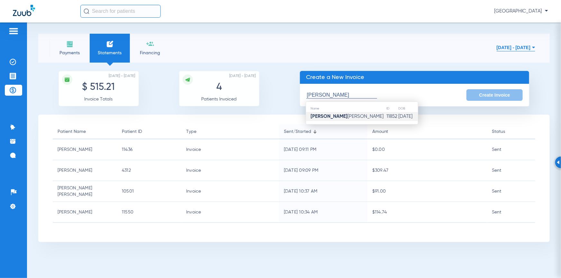
click at [324, 116] on strong "[PERSON_NAME]" at bounding box center [329, 116] width 37 height 5
type input "[PERSON_NAME]"
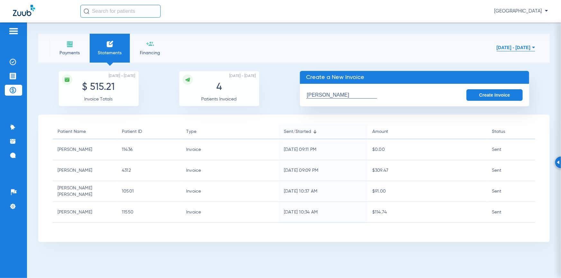
click at [487, 97] on button "Create Invoice" at bounding box center [494, 95] width 57 height 12
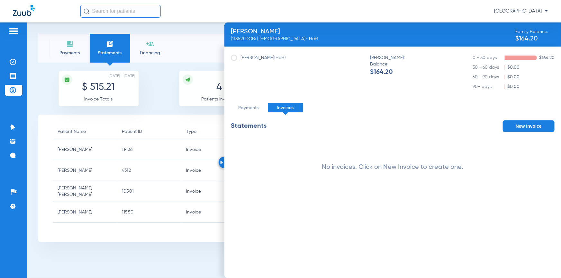
click at [512, 124] on button "New Invoice" at bounding box center [528, 126] width 52 height 12
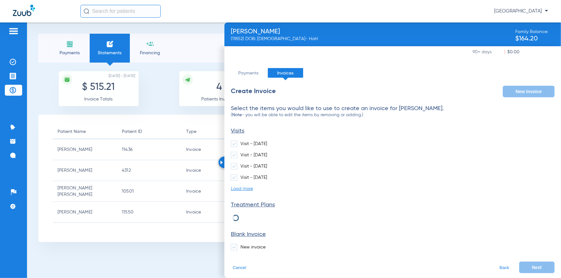
scroll to position [38, 0]
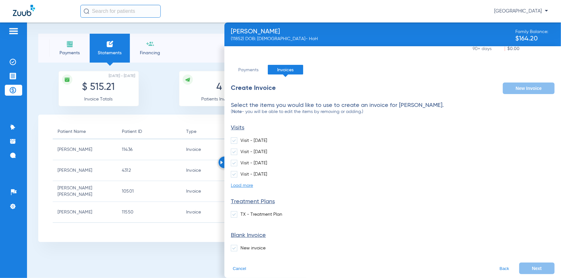
click at [261, 243] on div "Select the items you would like to use to create an invoice for [PERSON_NAME]. …" at bounding box center [392, 179] width 323 height 154
click at [255, 249] on label "New invoice" at bounding box center [248, 248] width 35 height 6
click at [242, 246] on input "New invoice" at bounding box center [242, 246] width 0 height 0
click at [525, 267] on button "Next" at bounding box center [536, 269] width 35 height 12
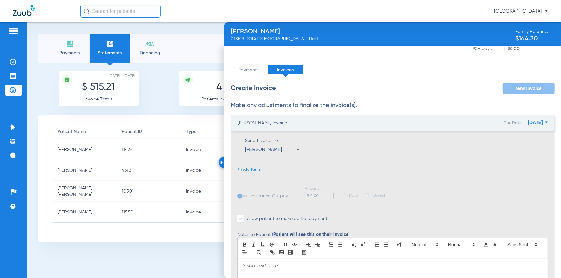
click at [248, 170] on li "+ Add Item" at bounding box center [248, 169] width 23 height 6
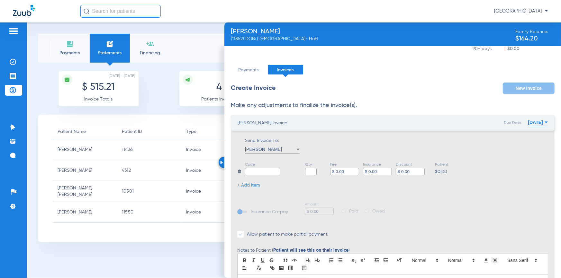
click at [255, 170] on input "text" at bounding box center [262, 171] width 35 height 7
type input "Invoice #1"
type input "1"
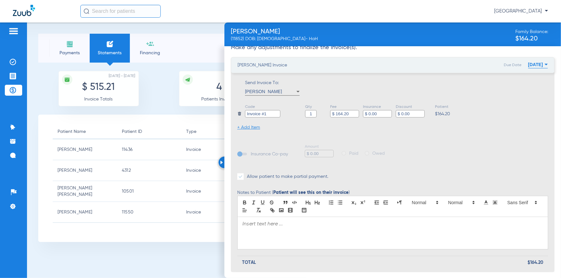
scroll to position [96, 0]
type input "$ 164.20"
click at [311, 219] on div at bounding box center [392, 233] width 310 height 32
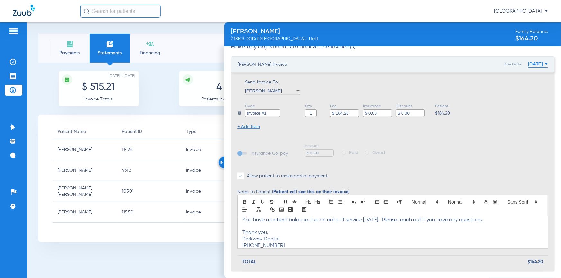
scroll to position [116, 0]
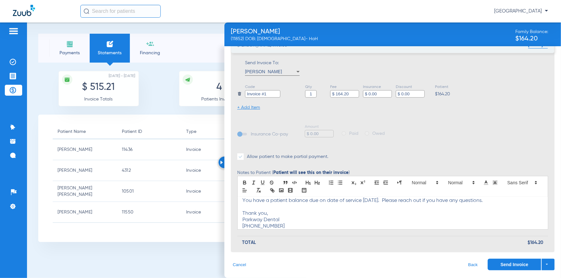
click at [508, 264] on button "Send Invoice" at bounding box center [513, 265] width 53 height 12
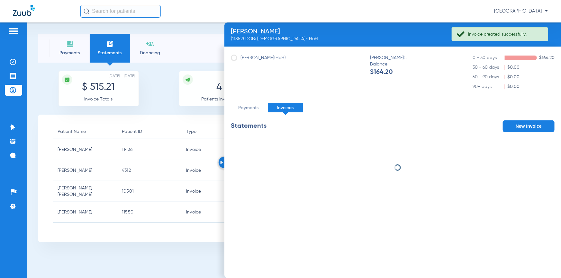
scroll to position [0, 0]
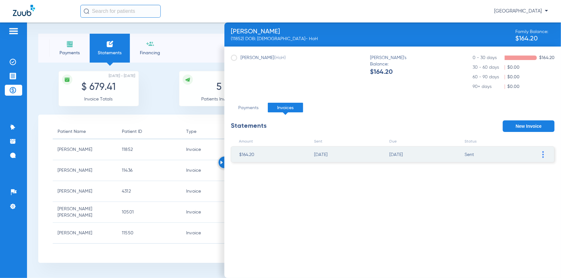
click at [73, 43] on img at bounding box center [70, 44] width 8 height 8
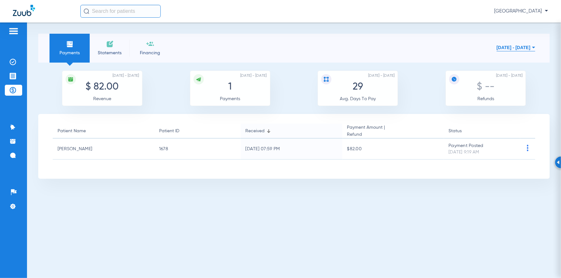
click at [104, 52] on span "Statements" at bounding box center [109, 53] width 31 height 6
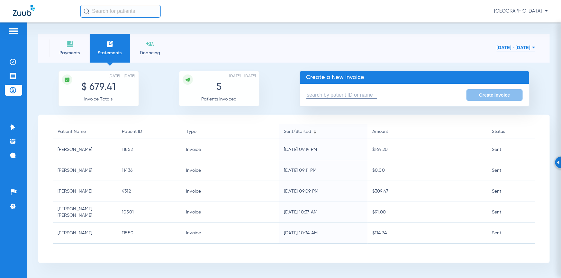
click at [313, 96] on input "text" at bounding box center [341, 95] width 71 height 7
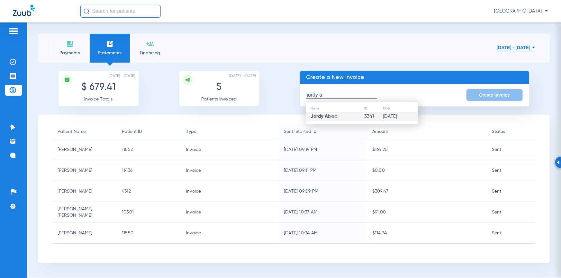
click at [336, 117] on span "Jordy A bad" at bounding box center [324, 116] width 27 height 5
type input "[PERSON_NAME]"
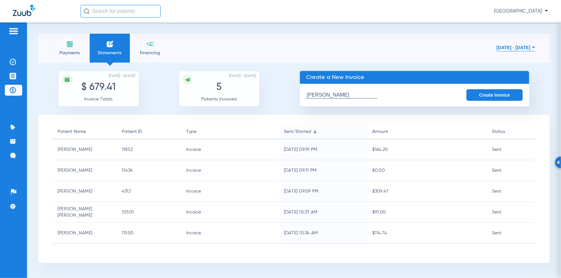
click at [503, 95] on button "Create Invoice" at bounding box center [494, 95] width 57 height 12
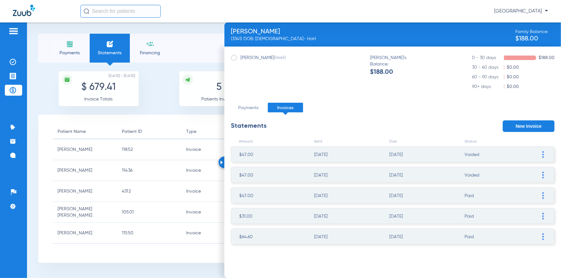
click at [518, 123] on button "New Invoice" at bounding box center [528, 126] width 52 height 12
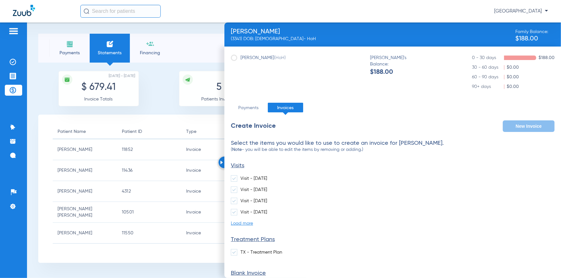
click at [259, 254] on label "TX - Treatment Plan" at bounding box center [256, 252] width 51 height 6
click at [242, 250] on input "TX - Treatment Plan" at bounding box center [242, 250] width 0 height 0
click at [259, 254] on label "TX - Treatment Plan" at bounding box center [256, 252] width 51 height 6
click at [242, 250] on input "TX - Treatment Plan" at bounding box center [242, 250] width 0 height 0
click at [259, 254] on label "TX - Treatment Plan" at bounding box center [256, 252] width 51 height 6
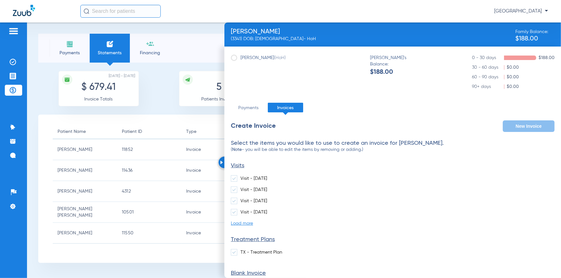
click at [242, 250] on input "TX - Treatment Plan" at bounding box center [242, 250] width 0 height 0
drag, startPoint x: 555, startPoint y: 170, endPoint x: 559, endPoint y: 200, distance: 30.4
click at [559, 200] on div "[PERSON_NAME] (HoH) [PERSON_NAME]'s Balance: $188.00 0 - 30 days $188.00 30 - 6…" at bounding box center [392, 163] width 336 height 232
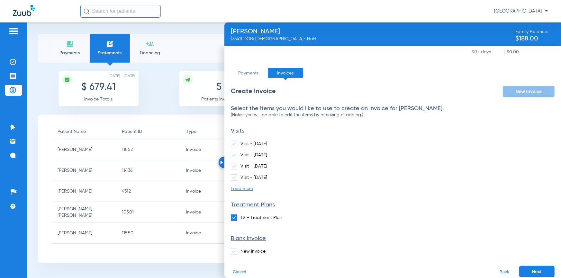
scroll to position [42, 0]
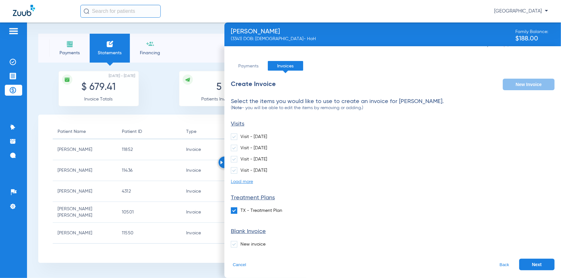
click at [249, 210] on label "TX - Treatment Plan" at bounding box center [256, 211] width 51 height 6
click at [242, 208] on input "TX - Treatment Plan" at bounding box center [242, 208] width 0 height 0
click at [235, 243] on span at bounding box center [234, 244] width 6 height 6
click at [242, 242] on input "New invoice" at bounding box center [242, 242] width 0 height 0
click at [530, 267] on button "Next" at bounding box center [536, 265] width 35 height 12
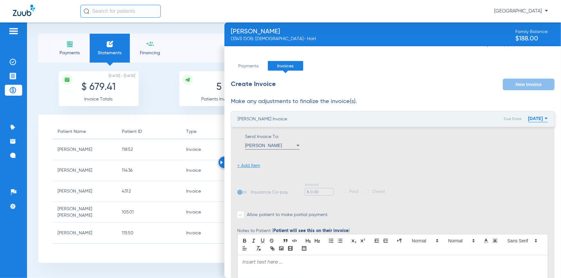
click at [254, 167] on li "+ Add Item" at bounding box center [248, 166] width 23 height 6
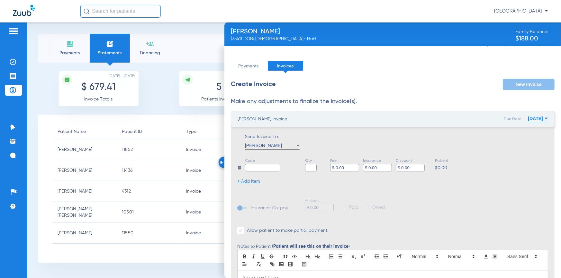
click at [254, 168] on input "text" at bounding box center [262, 167] width 35 height 7
type input "Invoice #1"
type input "1"
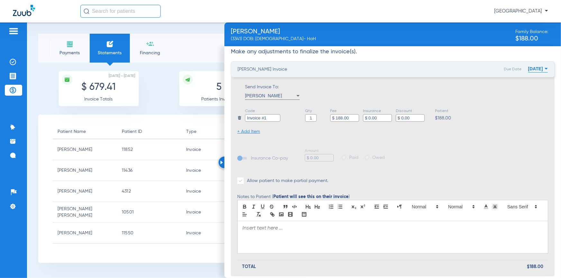
scroll to position [100, 0]
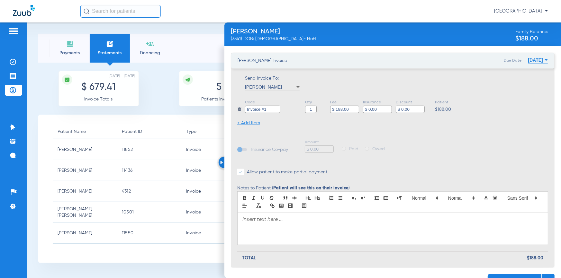
type input "$ 188.00"
click at [279, 219] on p at bounding box center [392, 220] width 300 height 6
click at [500, 274] on button "Send Invoice" at bounding box center [513, 280] width 53 height 12
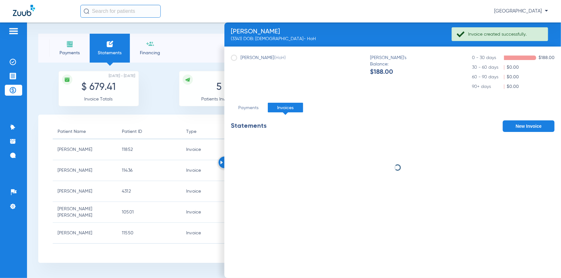
scroll to position [0, 0]
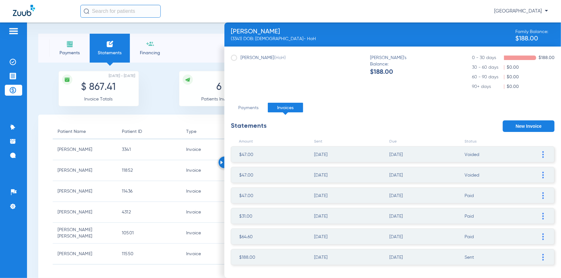
click at [63, 60] on li "Payments" at bounding box center [69, 48] width 40 height 29
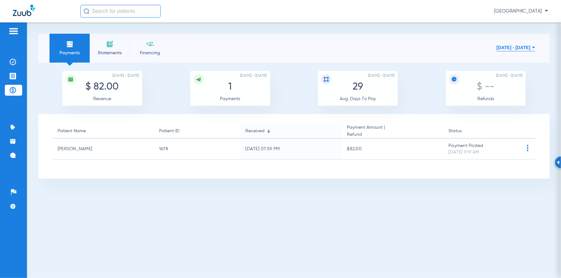
click at [103, 52] on span "Statements" at bounding box center [109, 53] width 31 height 6
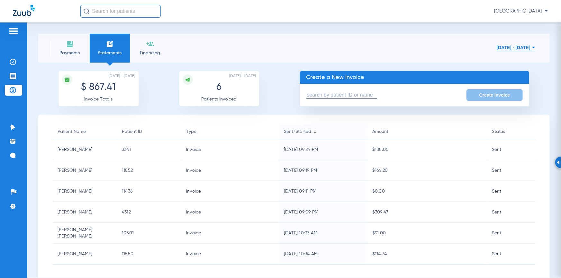
click at [310, 92] on input "text" at bounding box center [341, 95] width 71 height 7
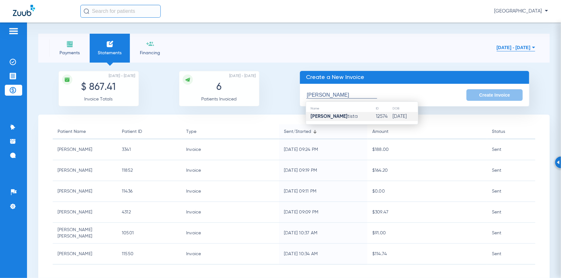
click at [330, 117] on strong "[PERSON_NAME]" at bounding box center [329, 116] width 37 height 5
type input "[PERSON_NAME]"
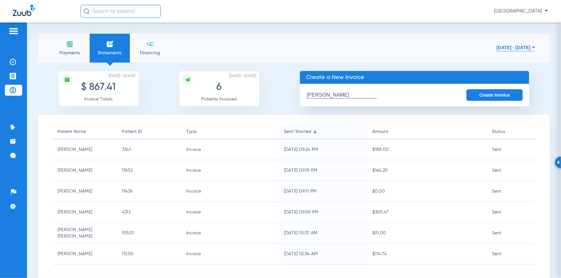
click at [499, 93] on button "Create Invoice" at bounding box center [494, 95] width 57 height 12
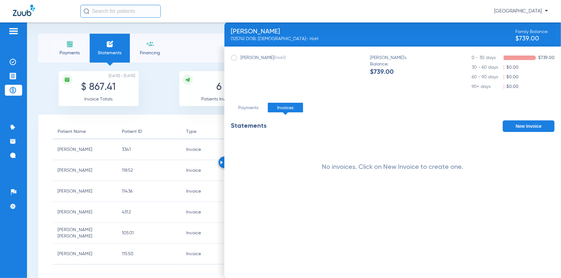
click at [517, 128] on button "New Invoice" at bounding box center [528, 126] width 52 height 12
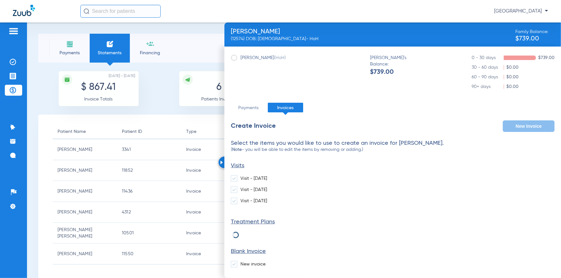
click at [251, 264] on label "New invoice" at bounding box center [248, 264] width 35 height 6
click at [242, 262] on input "New invoice" at bounding box center [242, 262] width 0 height 0
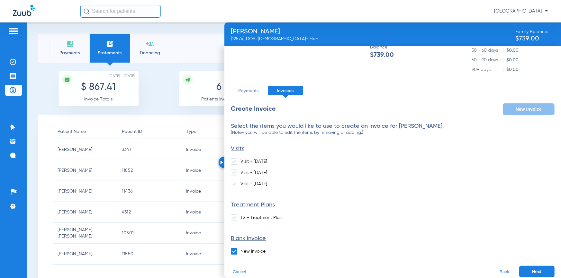
scroll to position [24, 0]
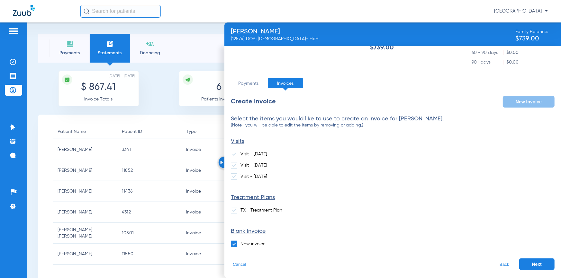
click at [529, 261] on button "Next" at bounding box center [536, 265] width 35 height 12
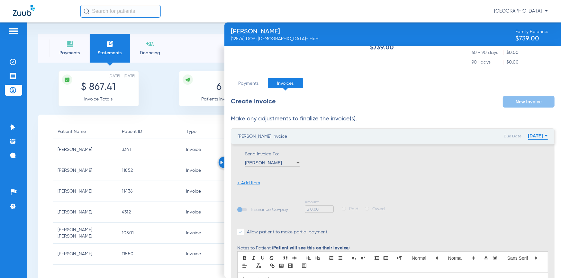
click at [256, 183] on li "+ Add Item" at bounding box center [248, 183] width 23 height 6
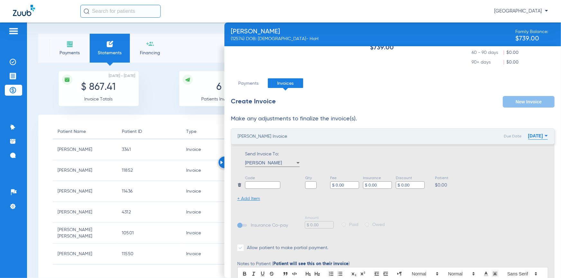
click at [256, 184] on input "text" at bounding box center [262, 184] width 35 height 7
type input "Invoice #1"
type input "1"
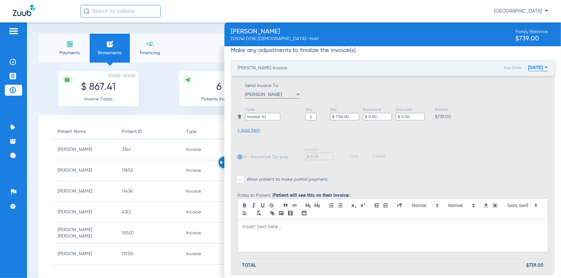
scroll to position [107, 0]
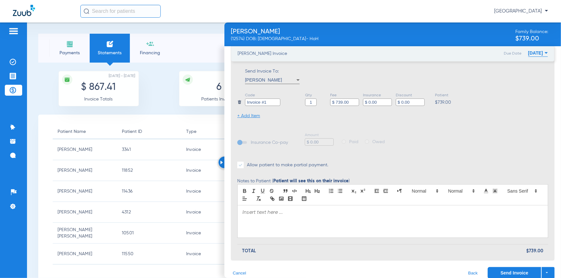
type input "$ 739.00"
click at [307, 220] on div at bounding box center [392, 222] width 310 height 32
click at [440, 218] on p at bounding box center [392, 219] width 300 height 6
click at [406, 221] on p at bounding box center [392, 219] width 300 height 6
click at [389, 225] on p "You have a patient balance due on date of service" at bounding box center [392, 225] width 300 height 6
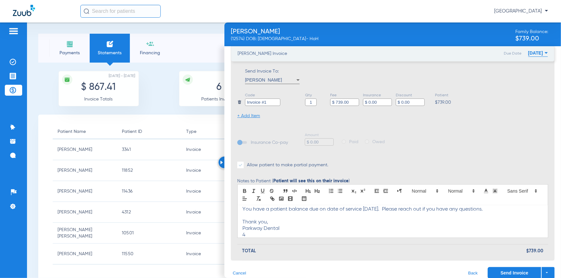
scroll to position [16, 0]
click at [493, 270] on button "Send Invoice" at bounding box center [513, 273] width 53 height 12
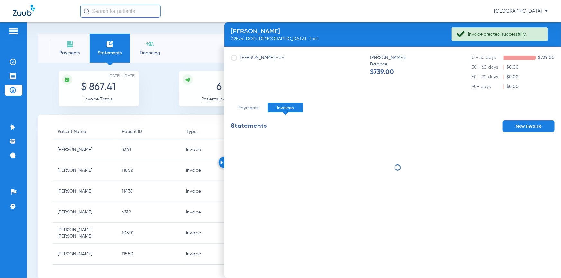
scroll to position [0, 0]
